Goal: Communication & Community: Answer question/provide support

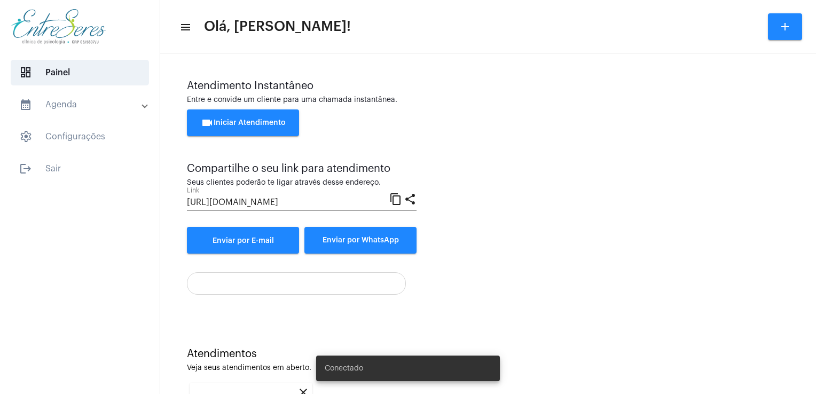
scroll to position [142, 0]
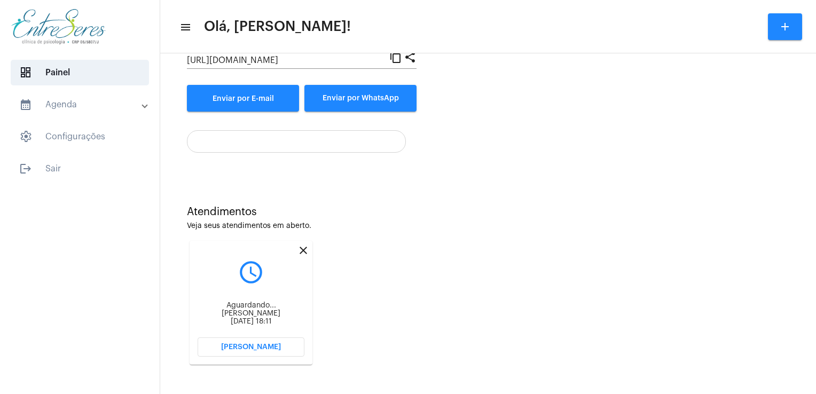
click at [277, 349] on span "[PERSON_NAME]" at bounding box center [251, 346] width 60 height 7
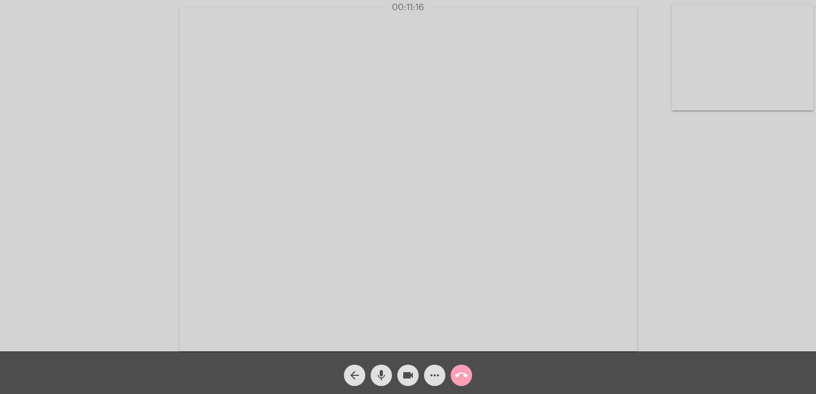
click at [462, 376] on mat-icon "call_end" at bounding box center [461, 375] width 13 height 13
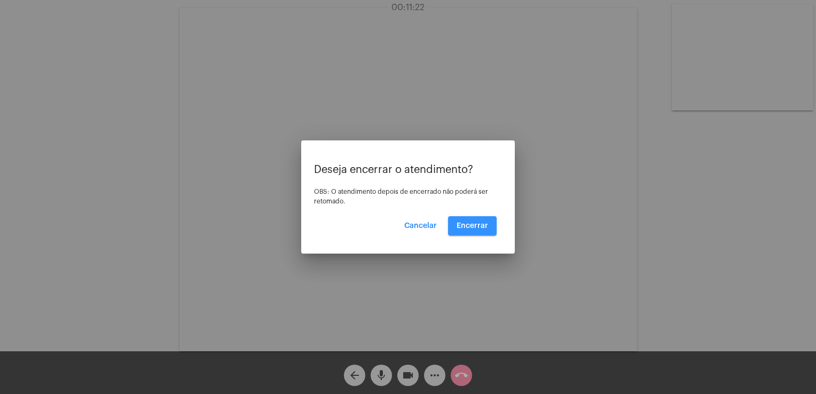
click at [476, 220] on button "Encerrar" at bounding box center [472, 225] width 49 height 19
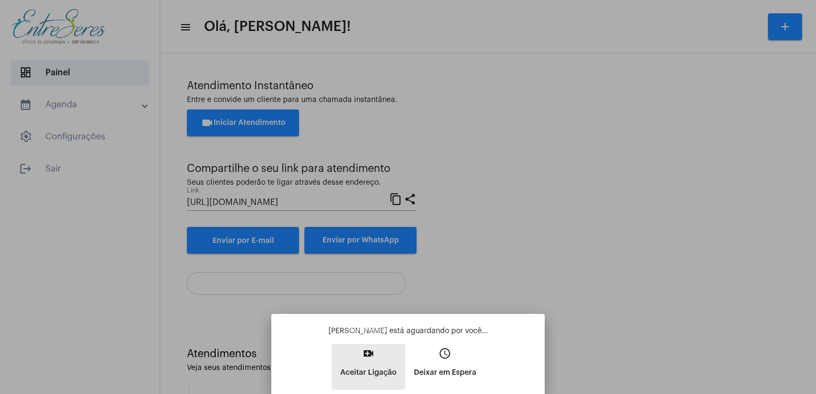
click at [379, 354] on button "video_call Aceitar Ligação" at bounding box center [369, 367] width 74 height 46
